Goal: Browse casually

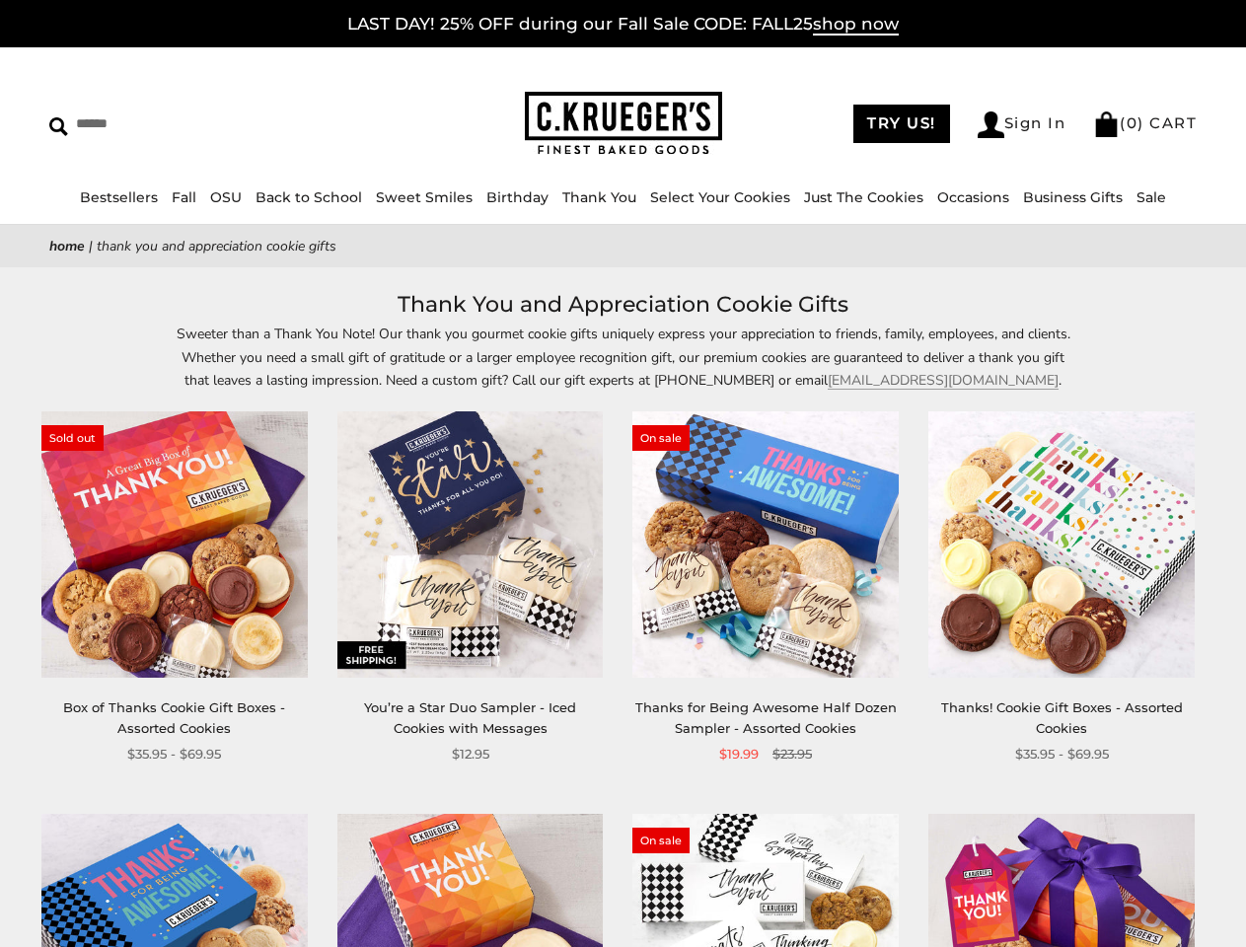
click at [622, 473] on div "**********" at bounding box center [751, 587] width 296 height 353
click at [180, 123] on input "Search" at bounding box center [180, 123] width 262 height 31
click at [966, 197] on link "Occasions" at bounding box center [973, 197] width 72 height 18
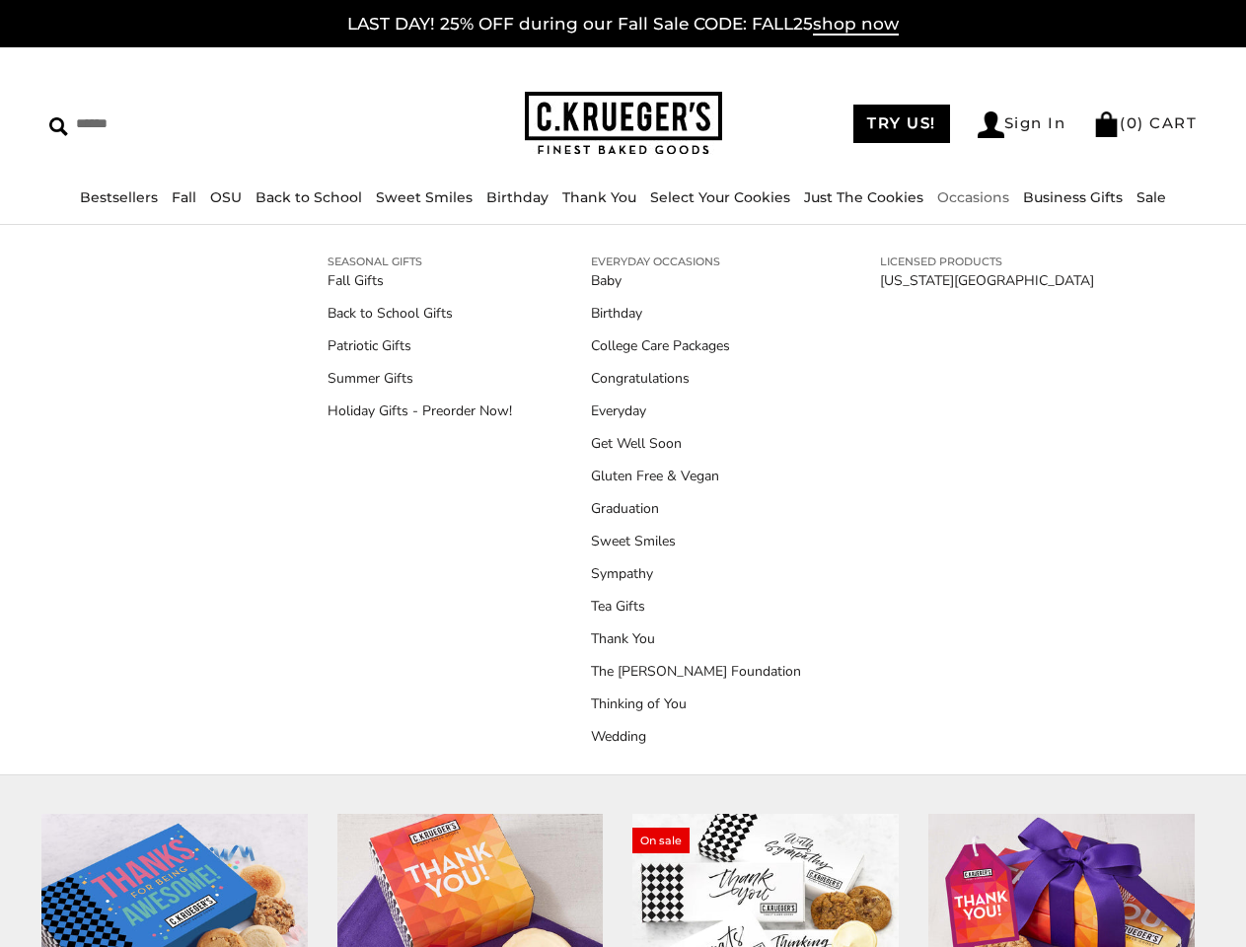
click at [622, 616] on div "**********" at bounding box center [751, 587] width 296 height 353
